Goal: Find specific page/section: Find specific page/section

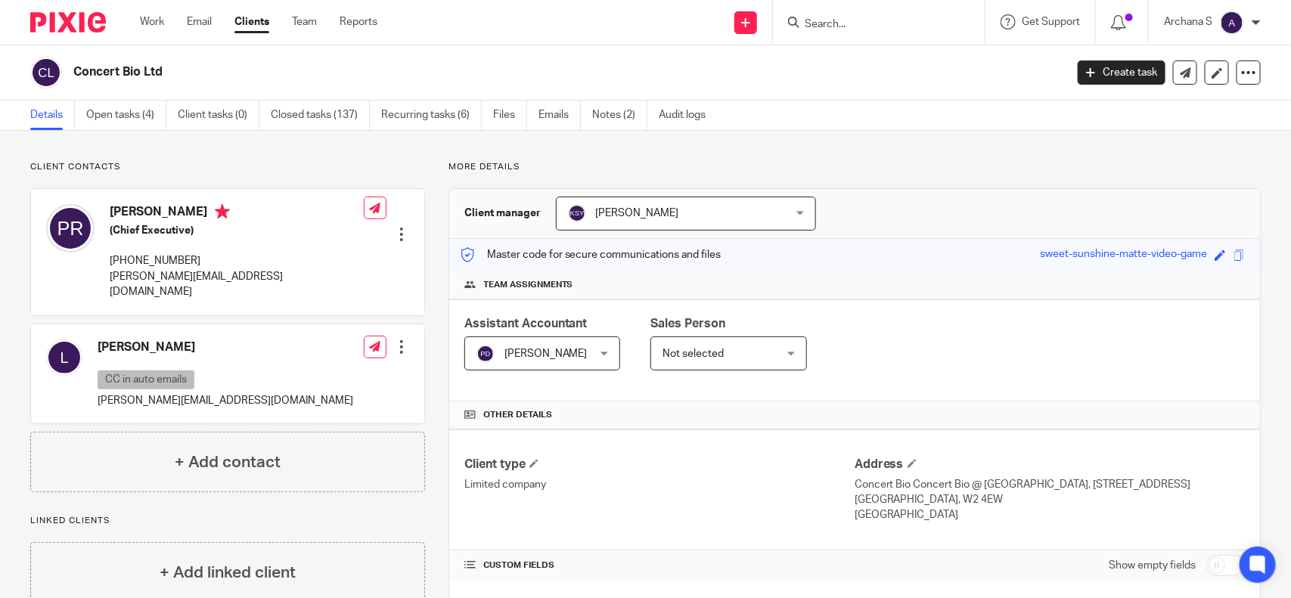
scroll to position [473, 0]
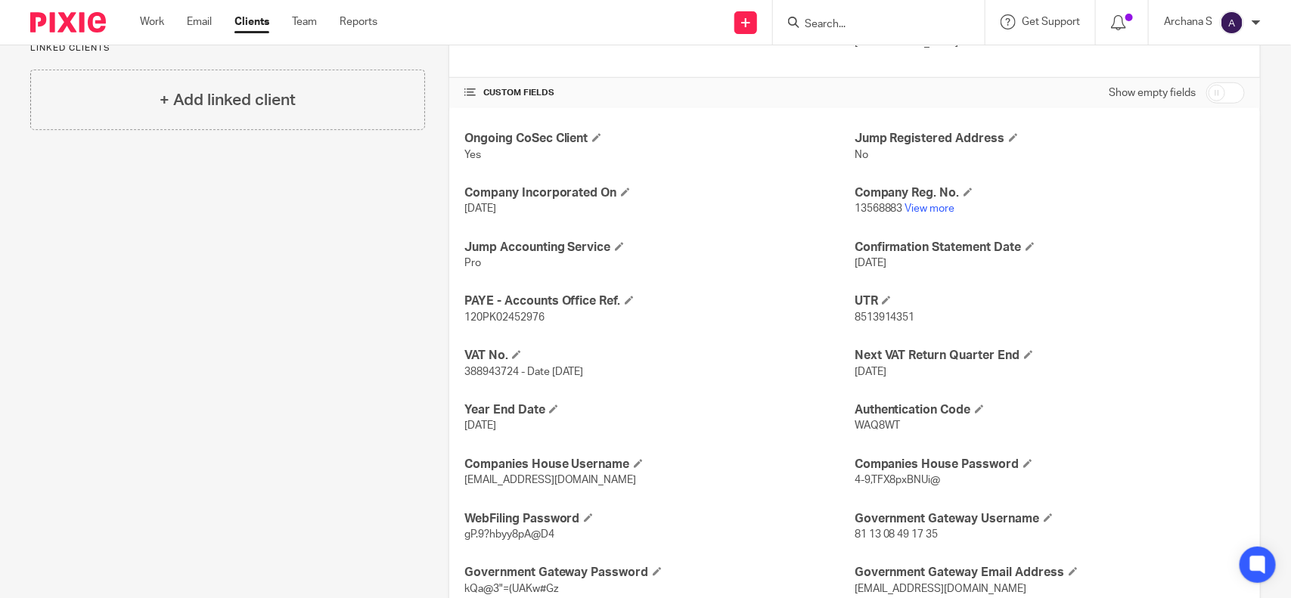
click at [250, 21] on link "Clients" at bounding box center [251, 21] width 35 height 15
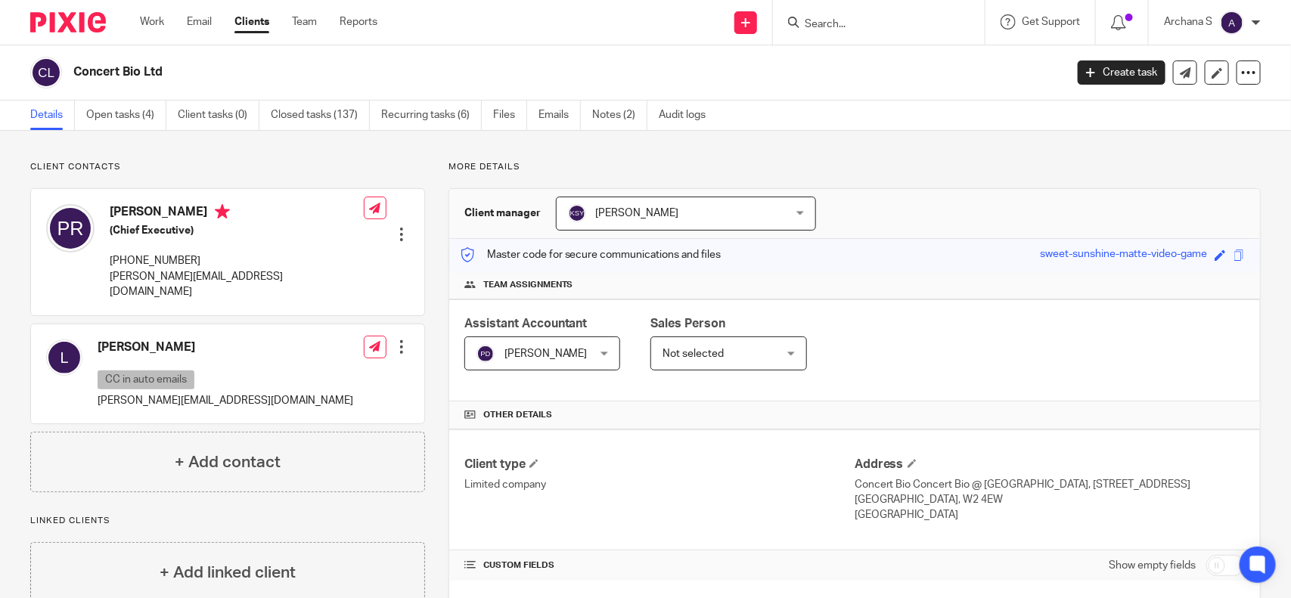
scroll to position [48, 0]
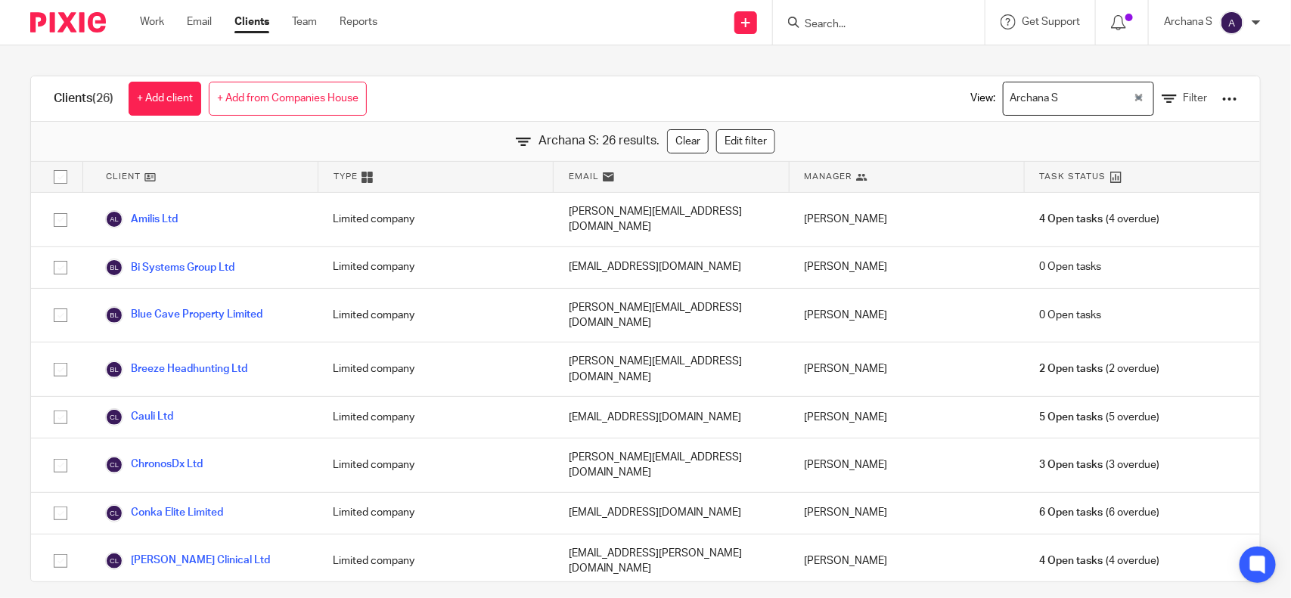
click at [1063, 99] on input "Search for option" at bounding box center [1097, 98] width 68 height 26
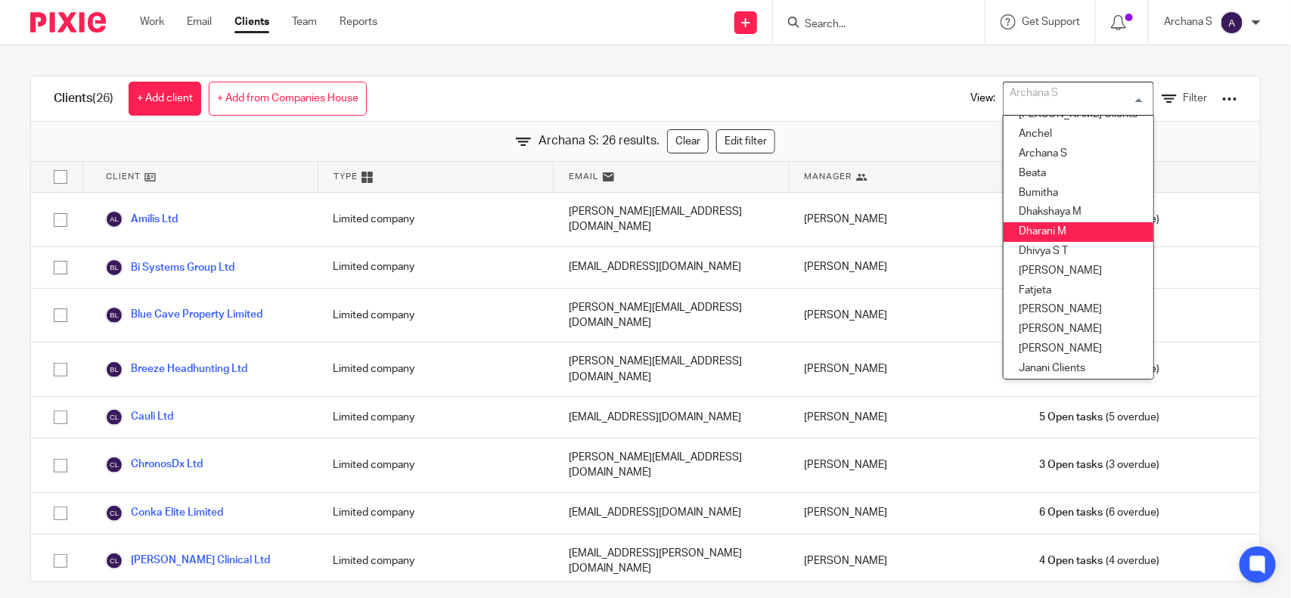
scroll to position [95, 0]
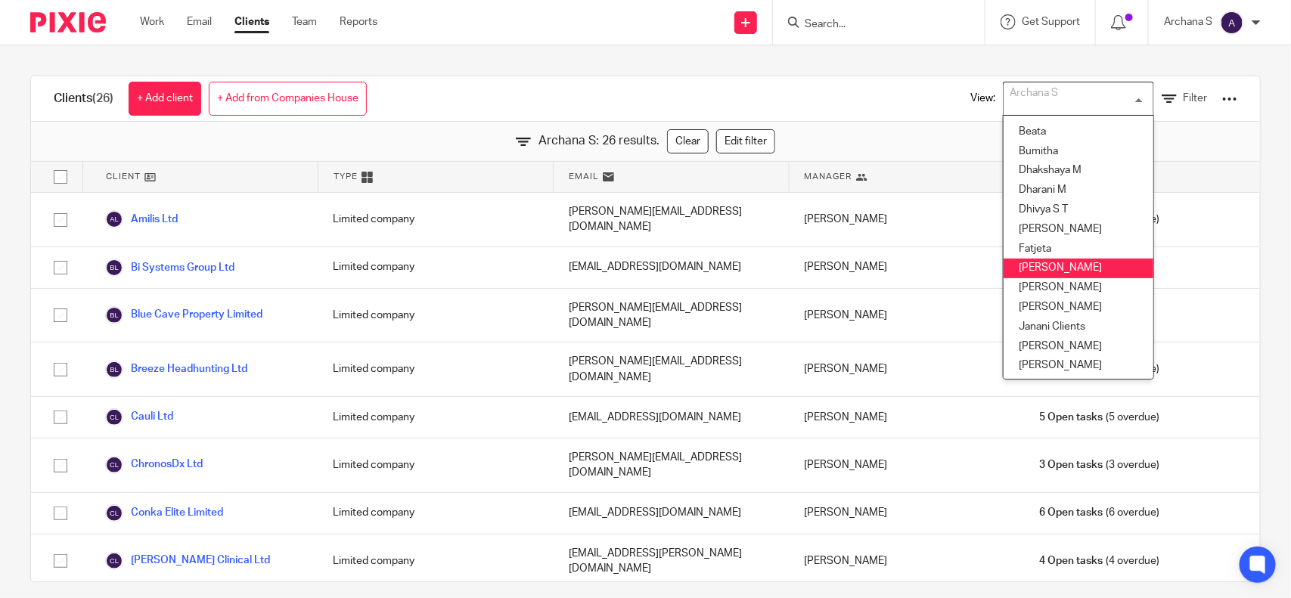
click at [1063, 263] on li "[PERSON_NAME]" at bounding box center [1079, 269] width 150 height 20
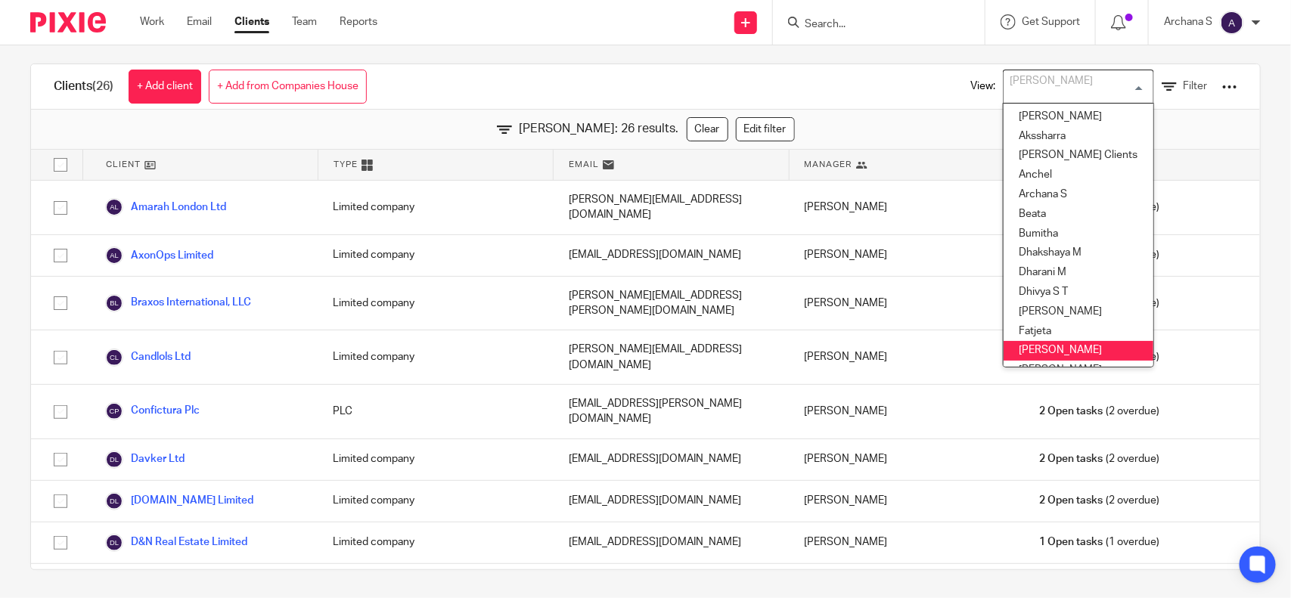
scroll to position [15, 0]
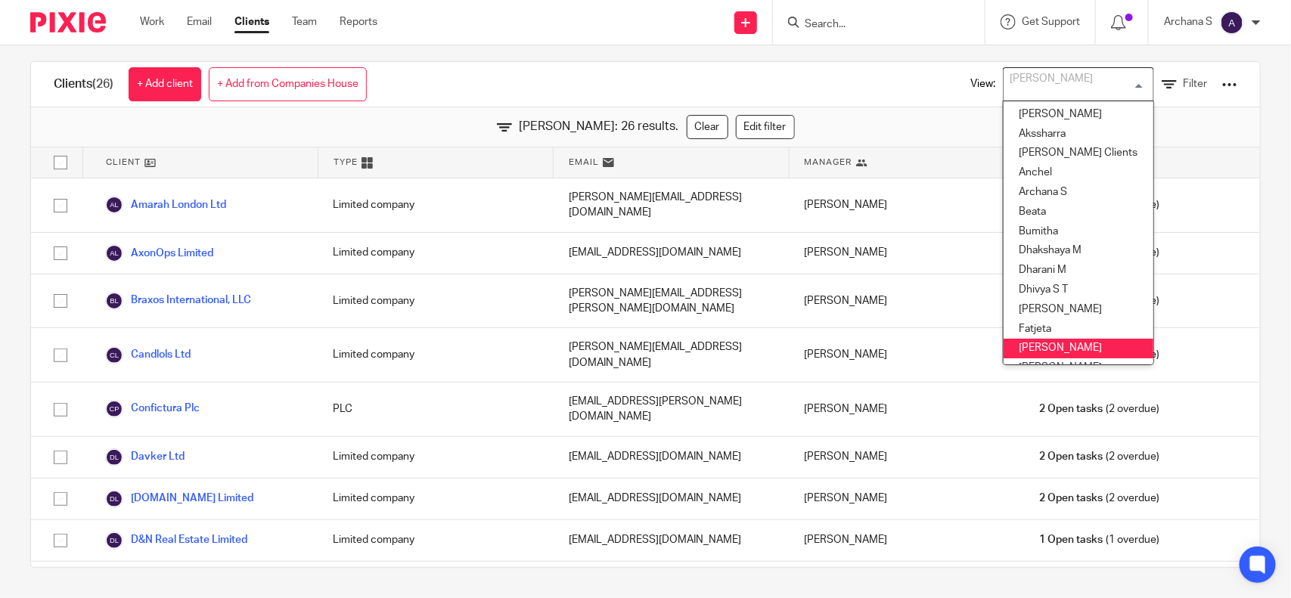
click at [862, 96] on div "Clients (26) + Add client + Add from Companies House View: Geetha M Loading... …" at bounding box center [645, 84] width 1229 height 45
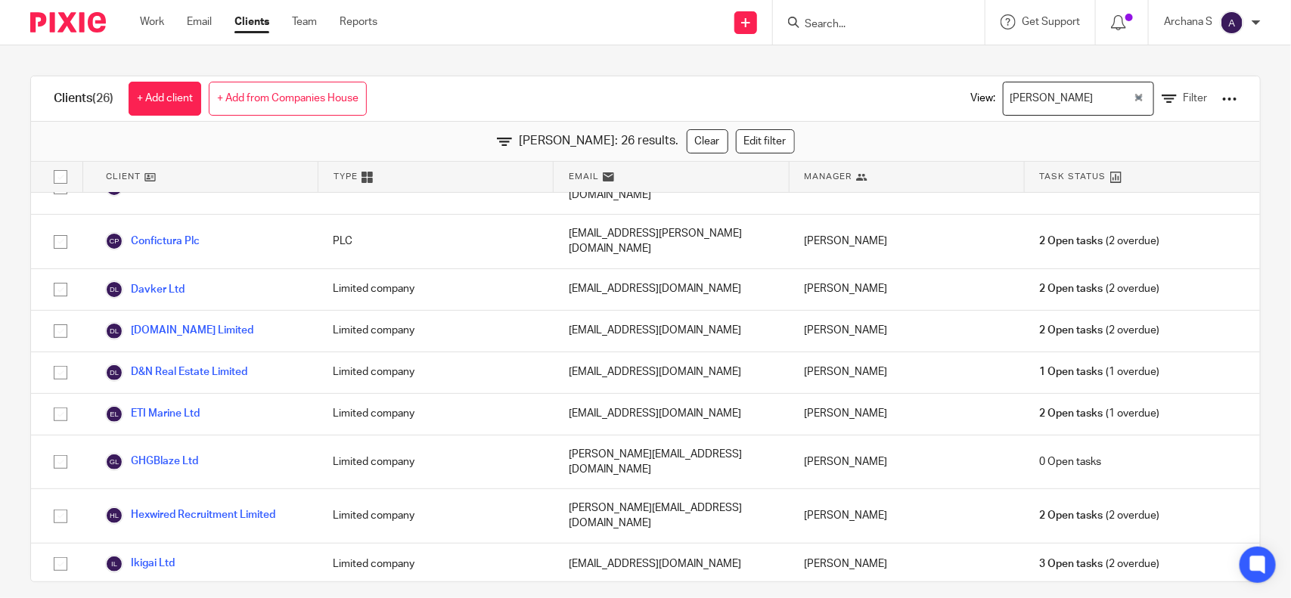
scroll to position [0, 0]
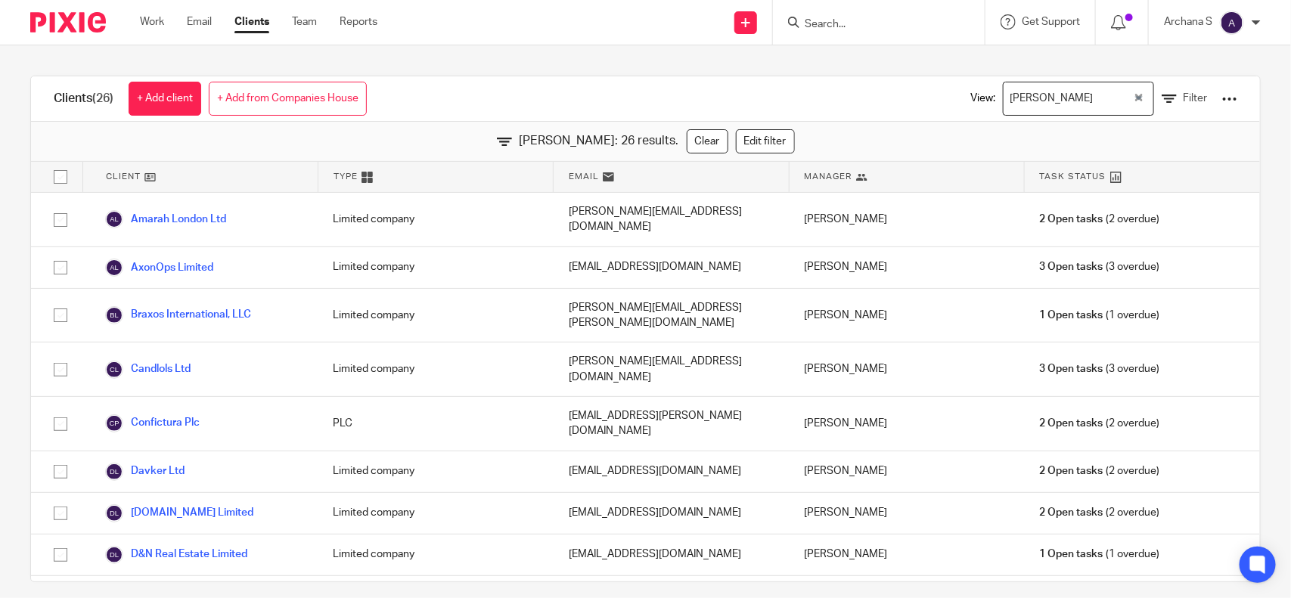
click at [1003, 115] on div "Geetha M Loading..." at bounding box center [1078, 99] width 151 height 34
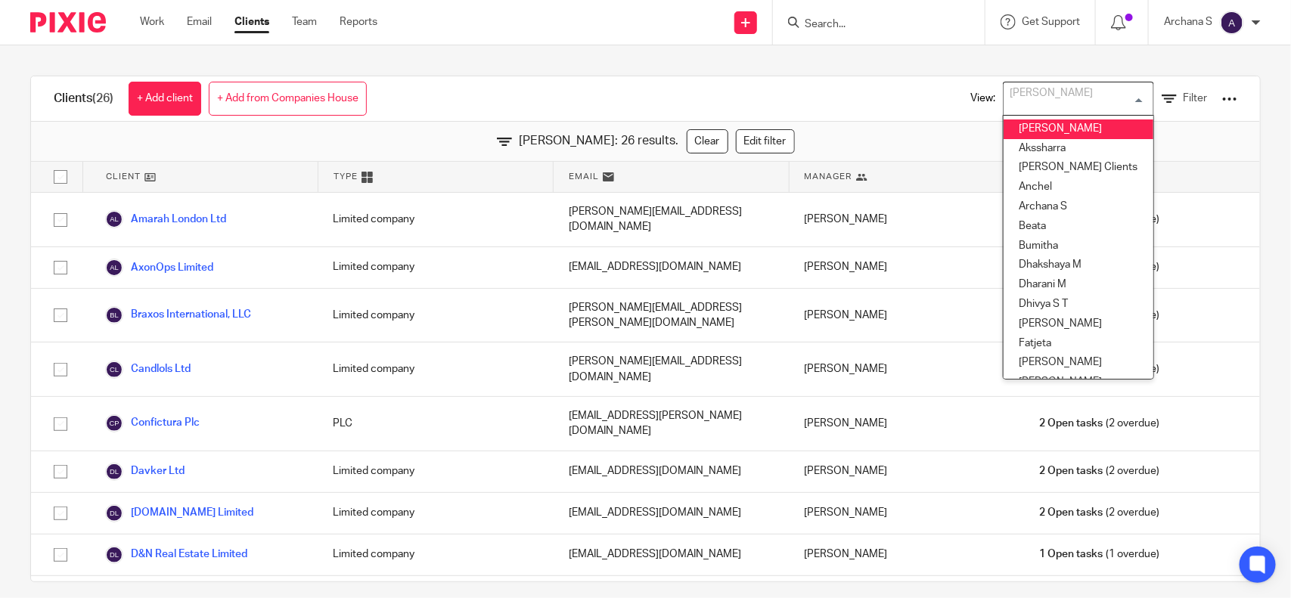
click at [1014, 123] on li "[PERSON_NAME]" at bounding box center [1079, 129] width 150 height 20
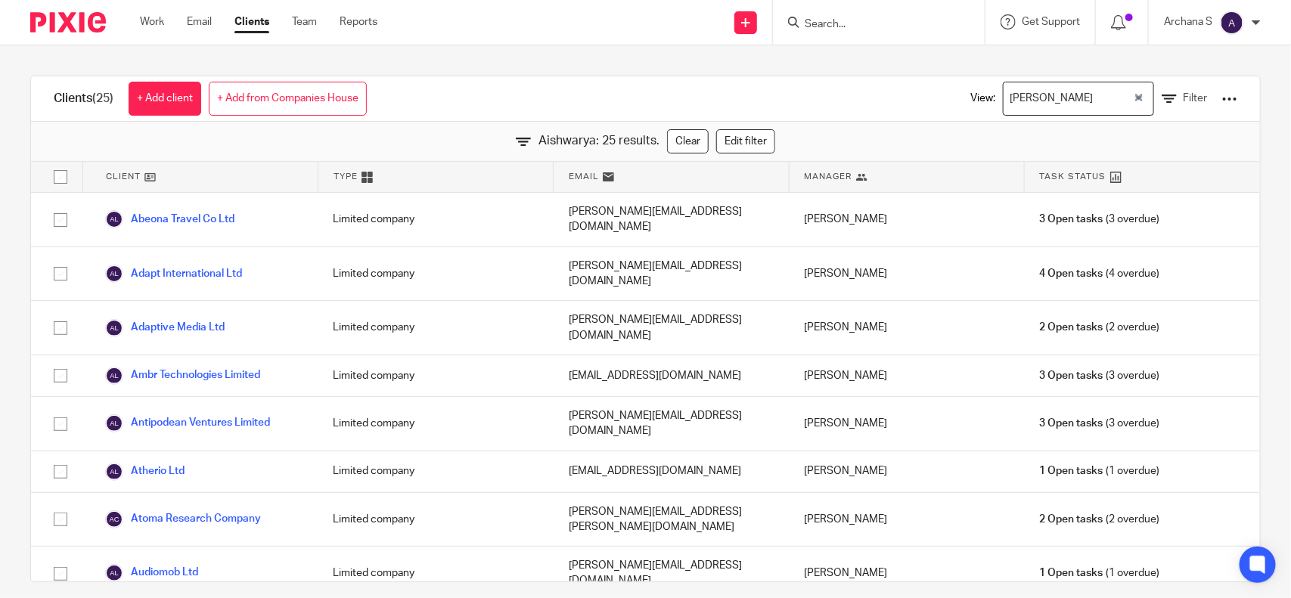
click at [833, 133] on div "Aishwarya: 25 results. Clear Edit filter" at bounding box center [645, 142] width 1229 height 40
